Goal: Find specific page/section: Find specific page/section

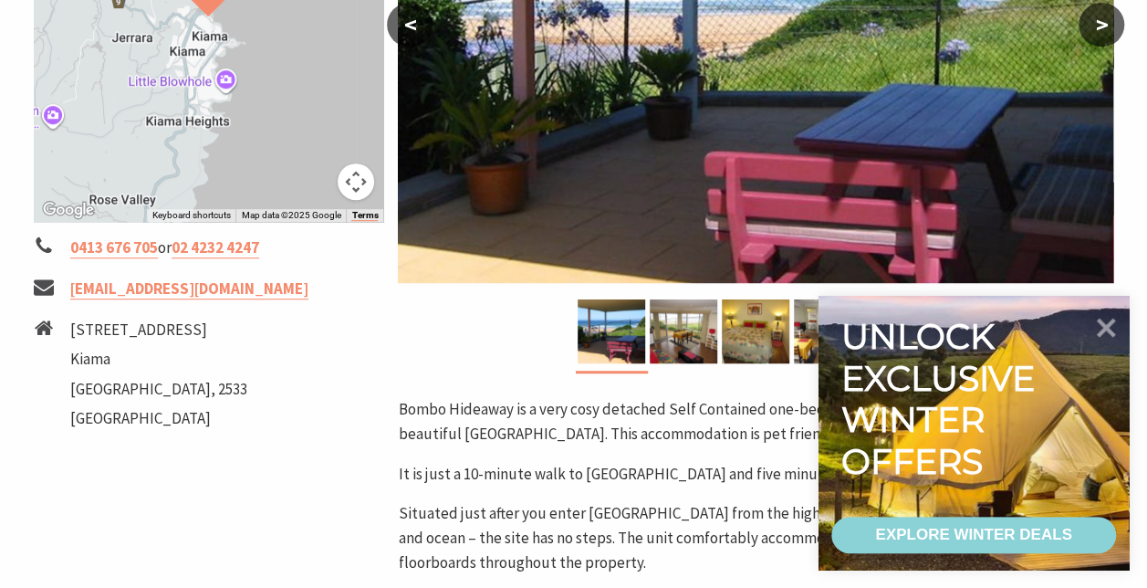
scroll to position [548, 0]
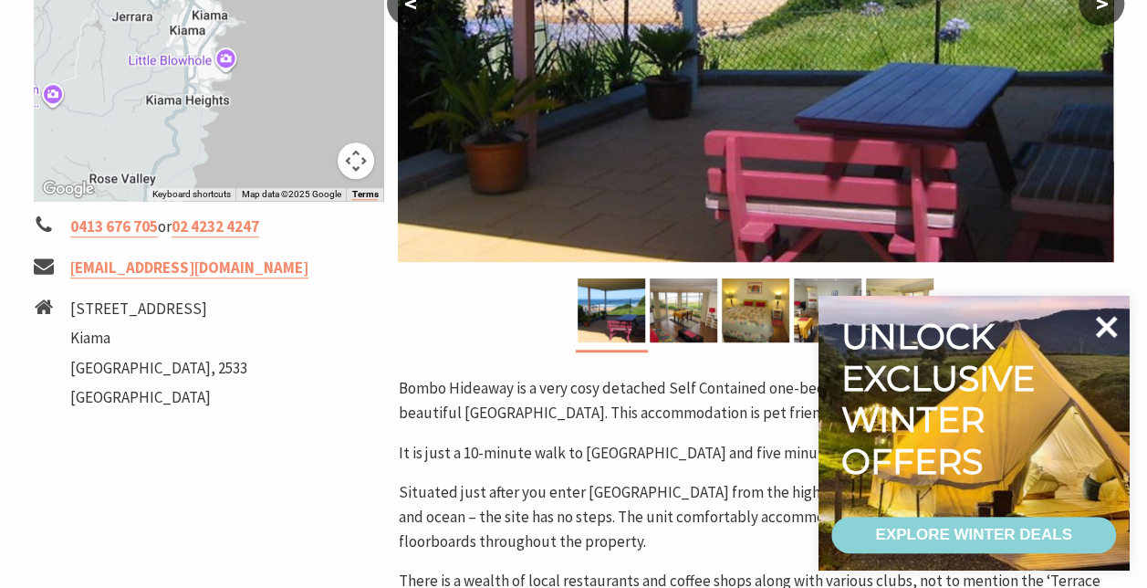
click at [1109, 323] on icon at bounding box center [1107, 327] width 22 height 22
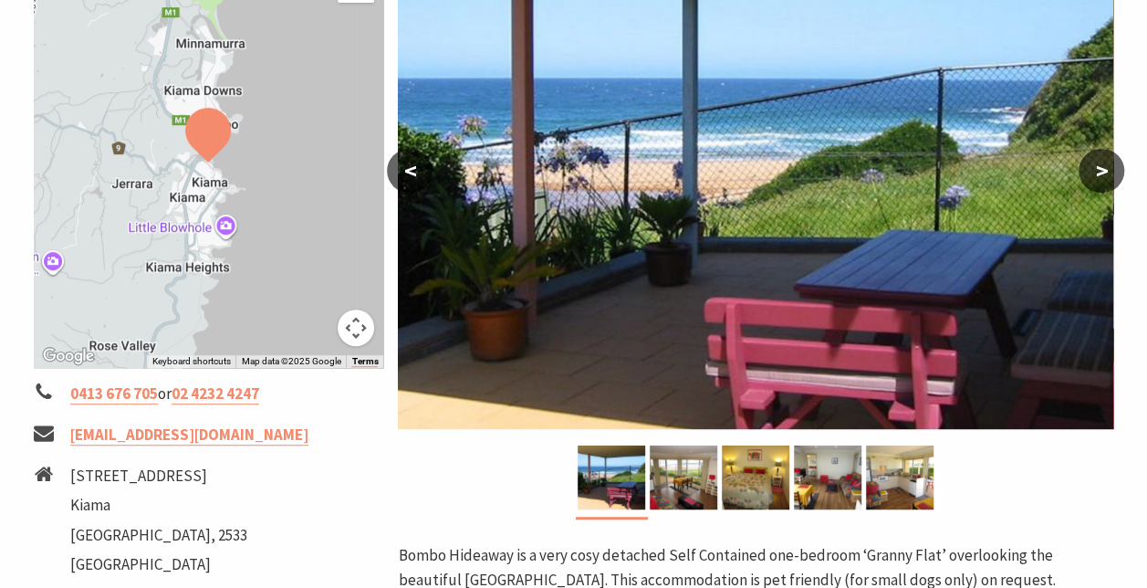
scroll to position [365, 0]
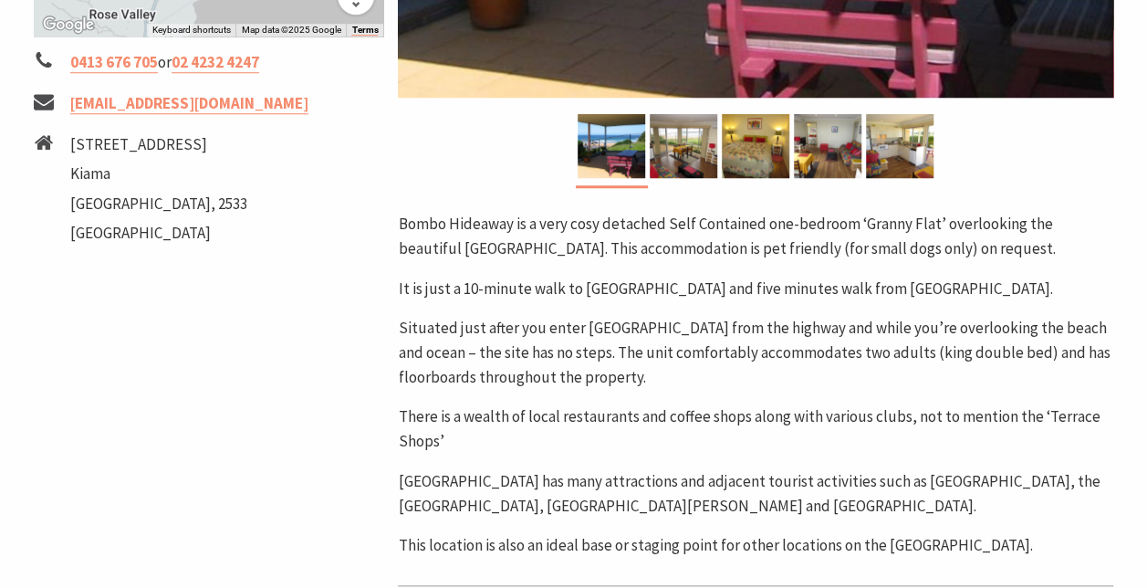
scroll to position [639, 0]
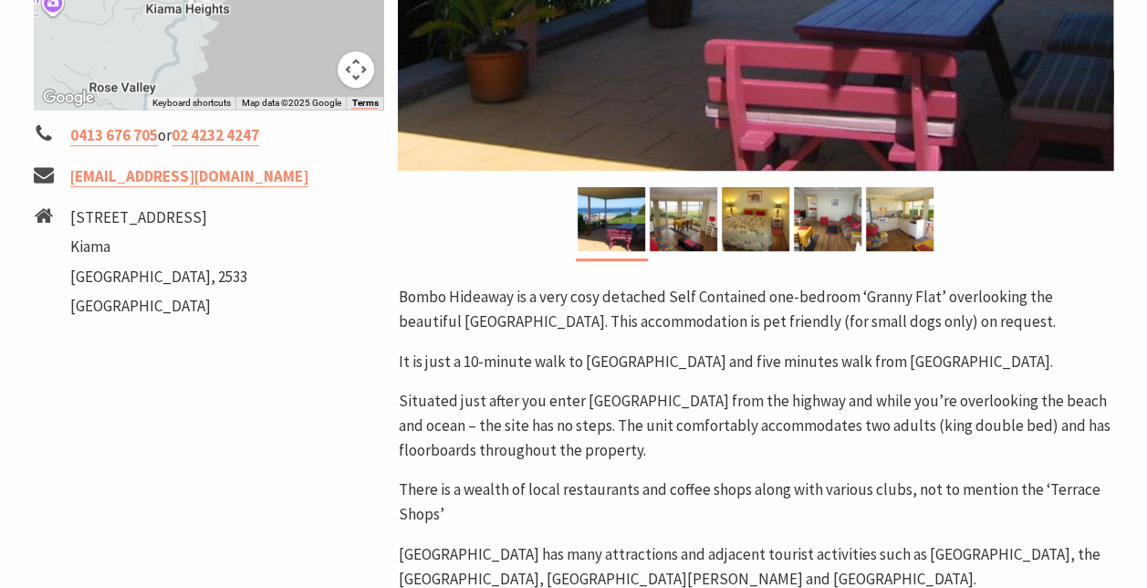
drag, startPoint x: 179, startPoint y: 212, endPoint x: 71, endPoint y: 212, distance: 107.7
click at [71, 212] on li "[STREET_ADDRESS]" at bounding box center [158, 217] width 177 height 25
drag, startPoint x: 71, startPoint y: 212, endPoint x: 126, endPoint y: 216, distance: 55.0
copy li "[STREET_ADDRESS]"
